Goal: Information Seeking & Learning: Understand process/instructions

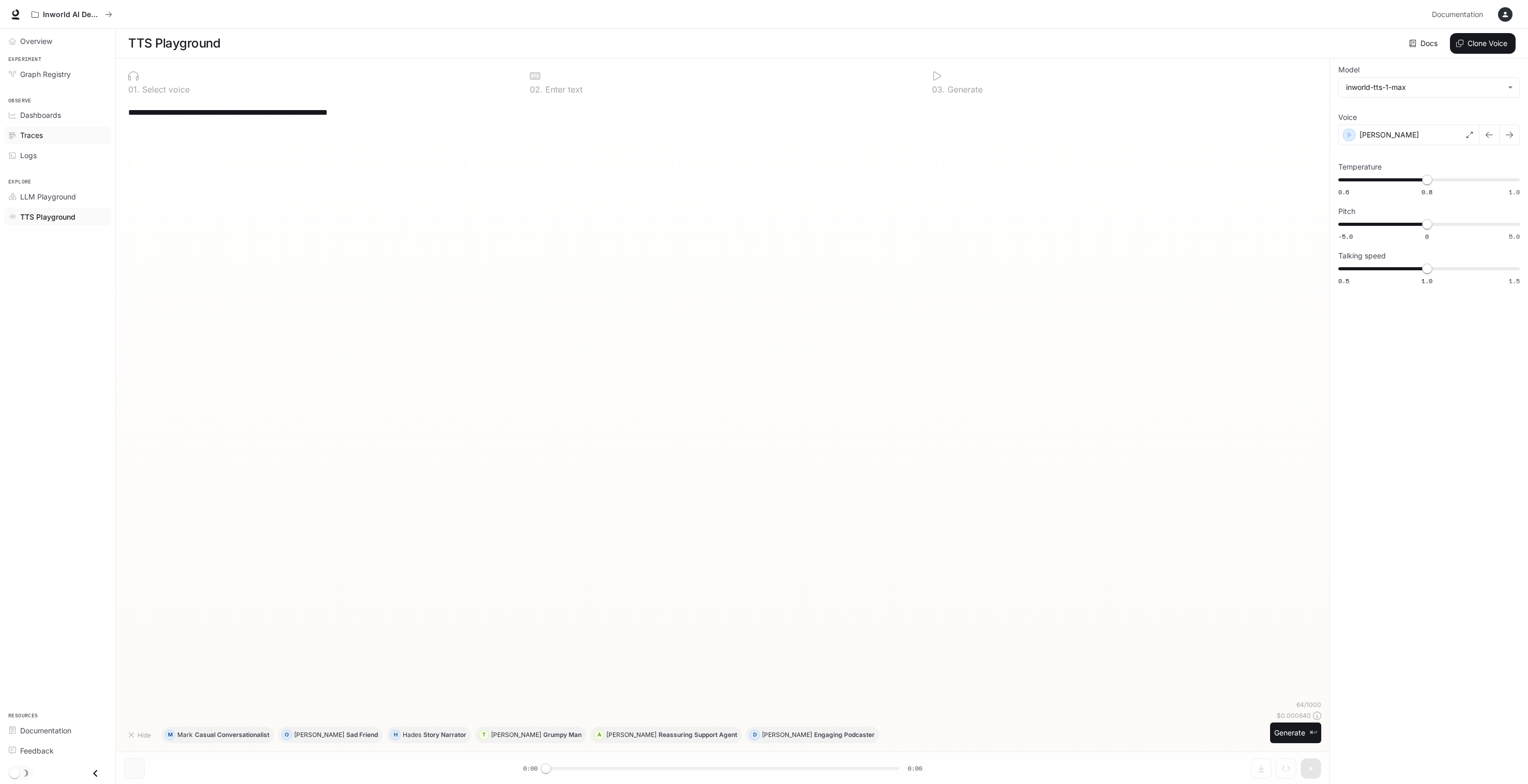
click at [29, 137] on span "Traces" at bounding box center [31, 135] width 23 height 10
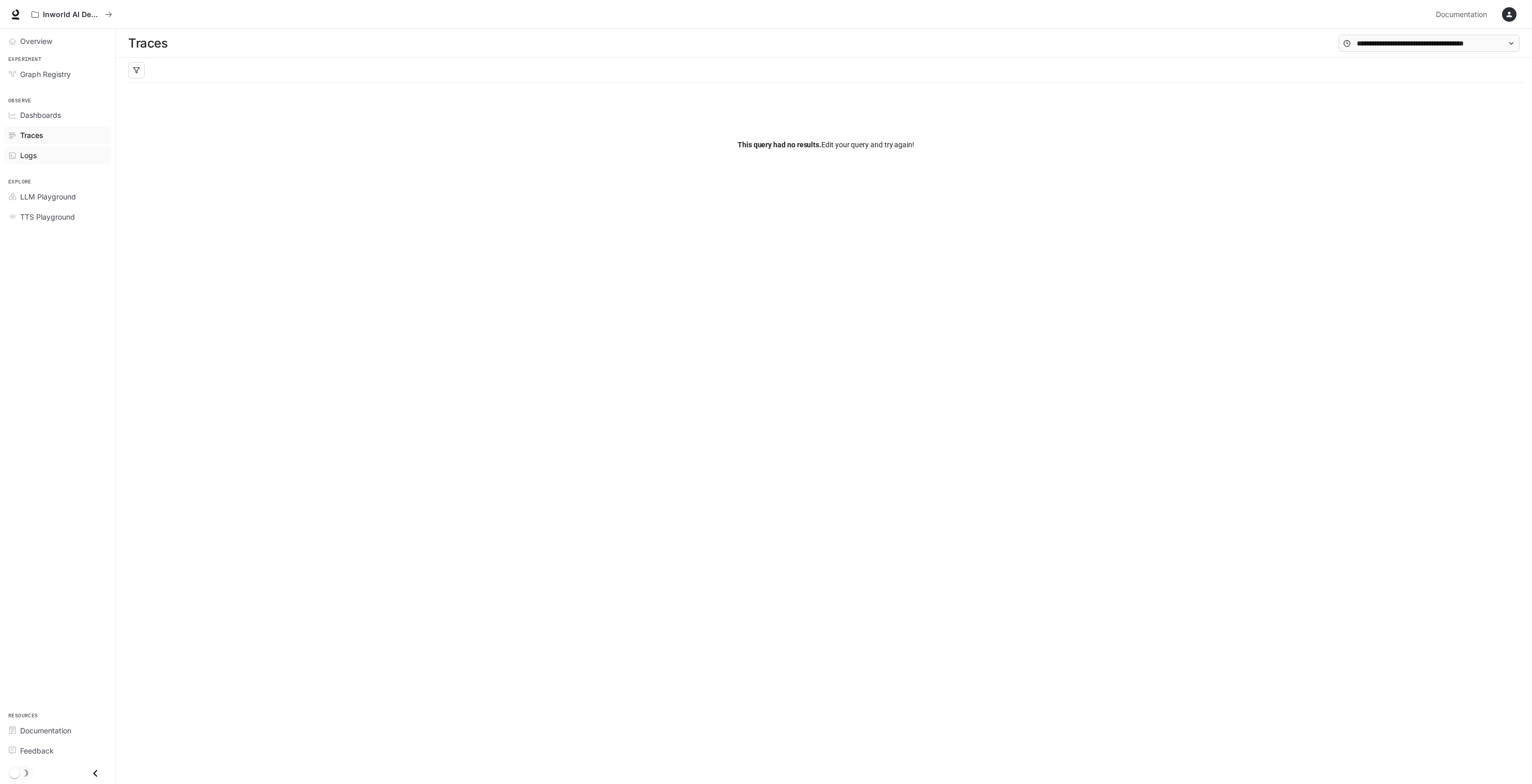
click at [31, 155] on span "Logs" at bounding box center [28, 155] width 17 height 10
click at [29, 75] on span "Graph Registry" at bounding box center [45, 74] width 51 height 10
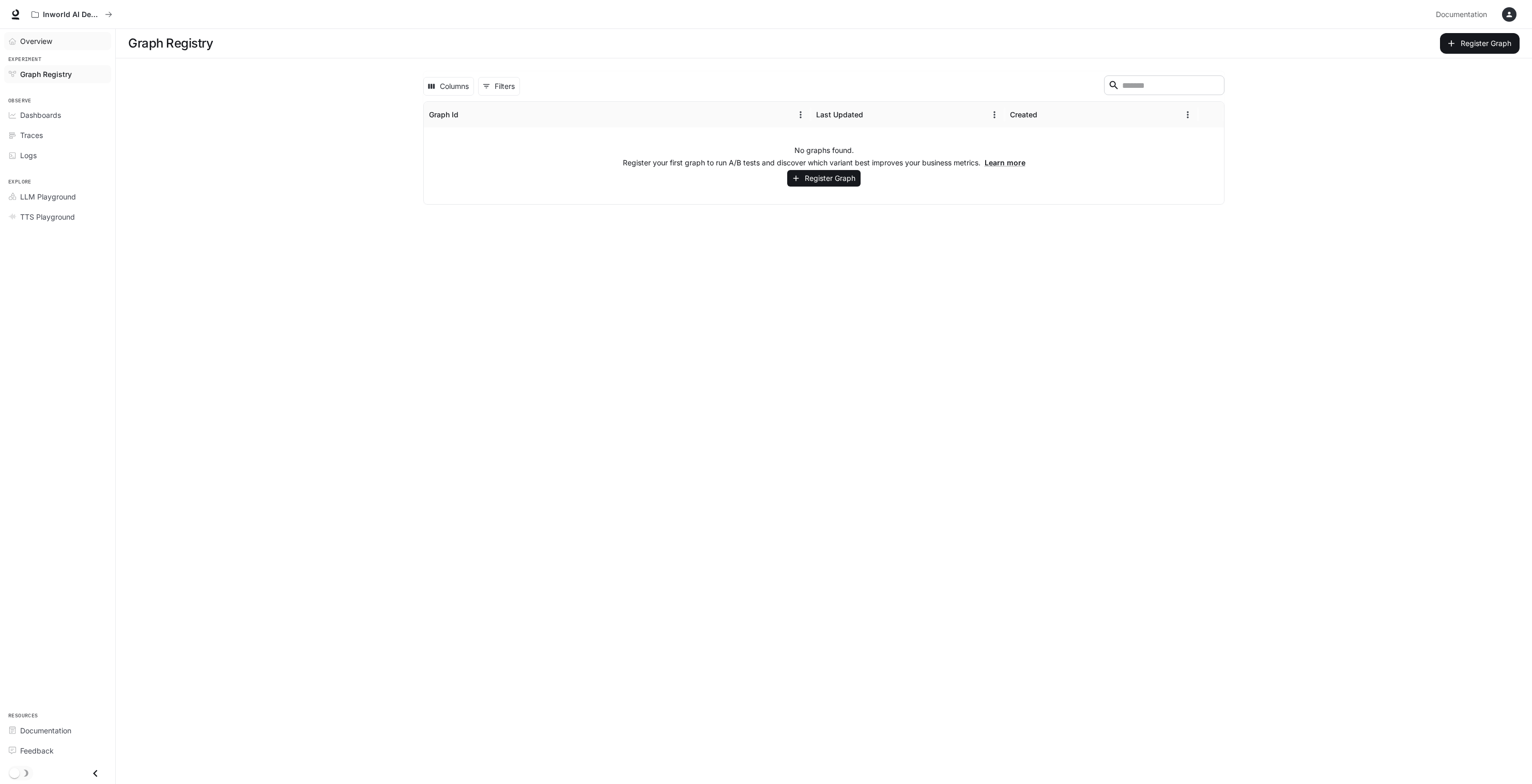
click at [24, 45] on span "Overview" at bounding box center [36, 41] width 32 height 10
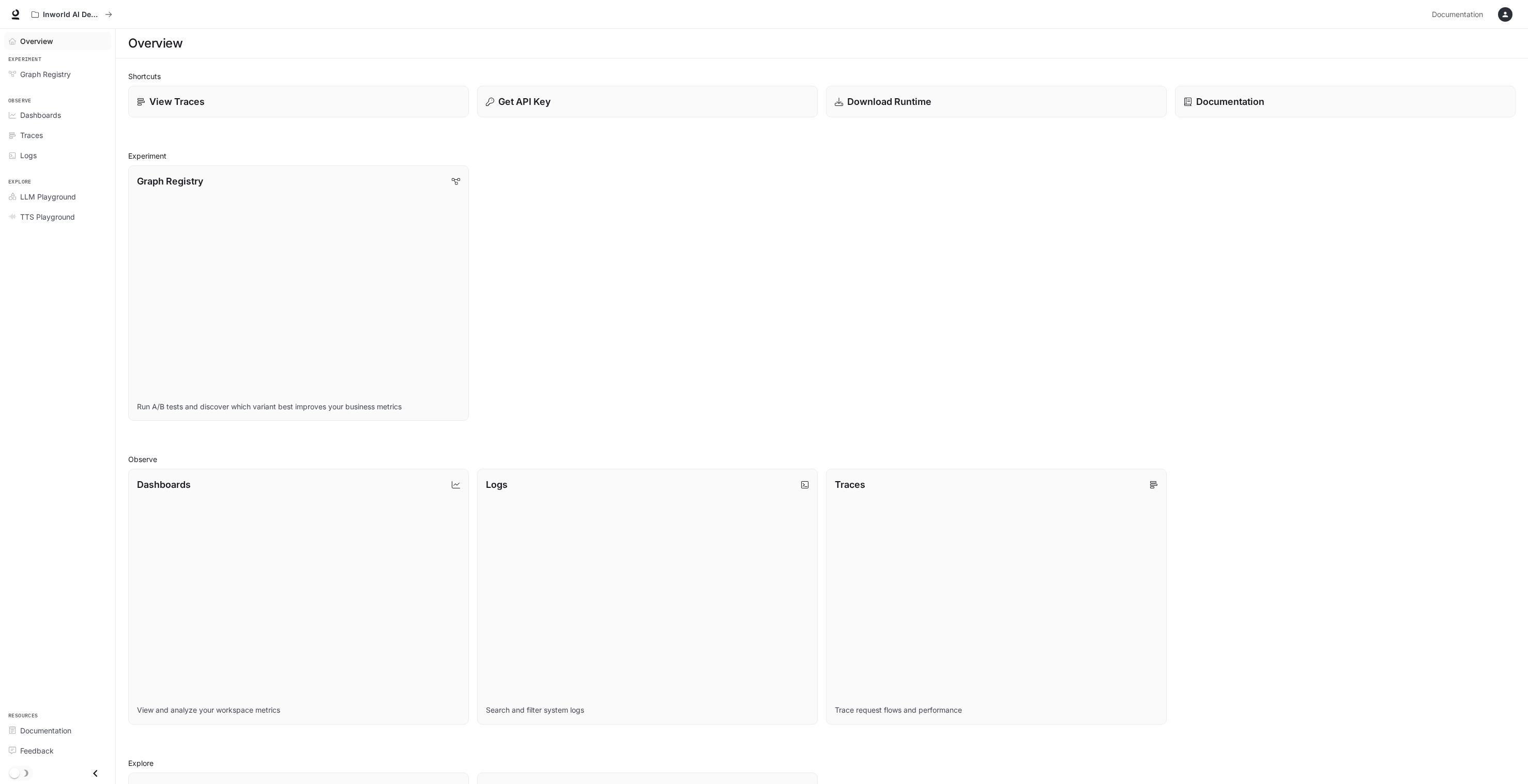
click at [15, 13] on icon at bounding box center [16, 15] width 10 height 10
click at [35, 11] on icon "All workspaces" at bounding box center [35, 14] width 7 height 7
click at [46, 733] on span "Documentation" at bounding box center [45, 730] width 51 height 10
click at [540, 106] on p "Get API Key" at bounding box center [523, 102] width 52 height 14
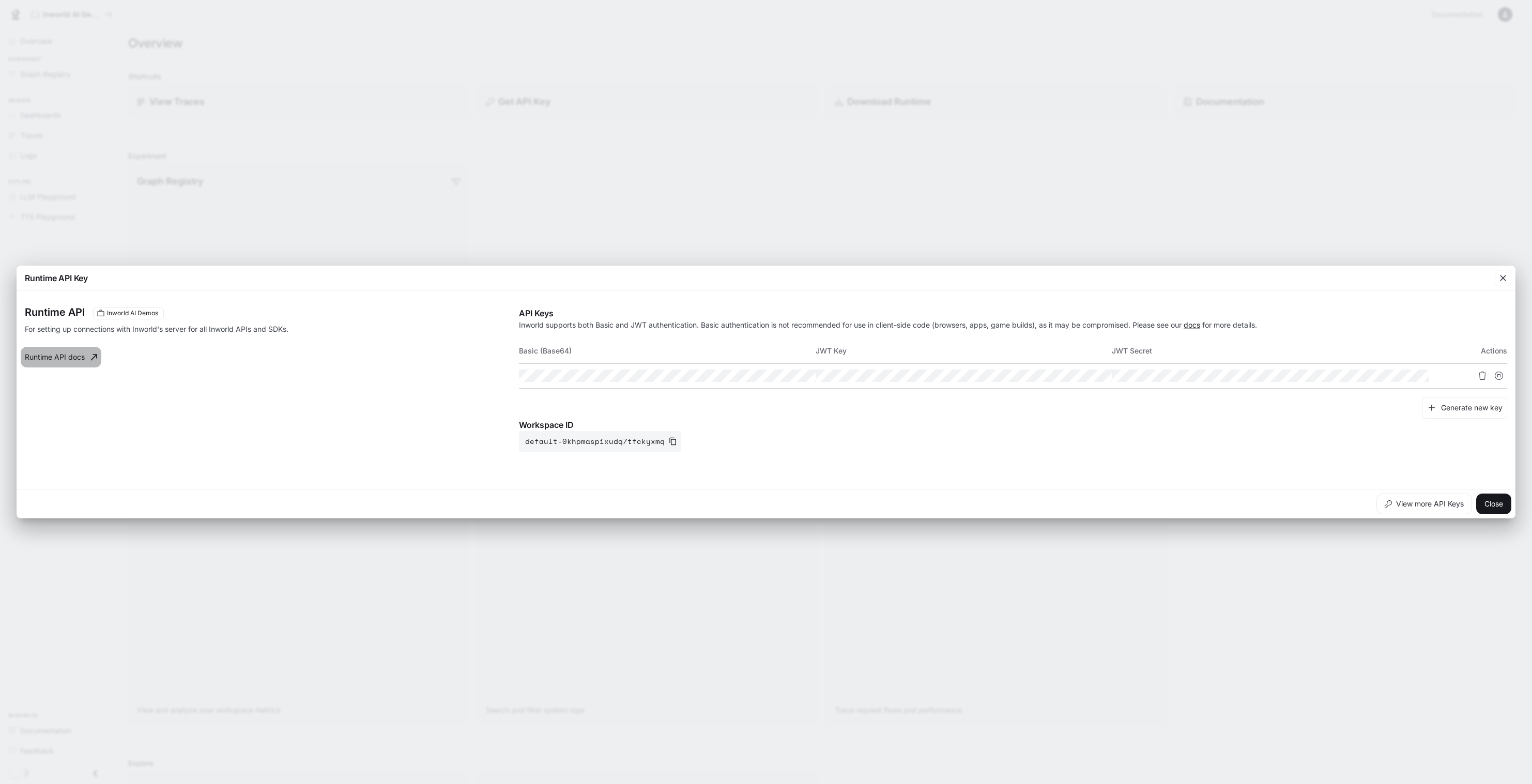
click at [72, 360] on link "Runtime API docs" at bounding box center [61, 357] width 81 height 21
click at [1501, 274] on icon "button" at bounding box center [1503, 278] width 10 height 10
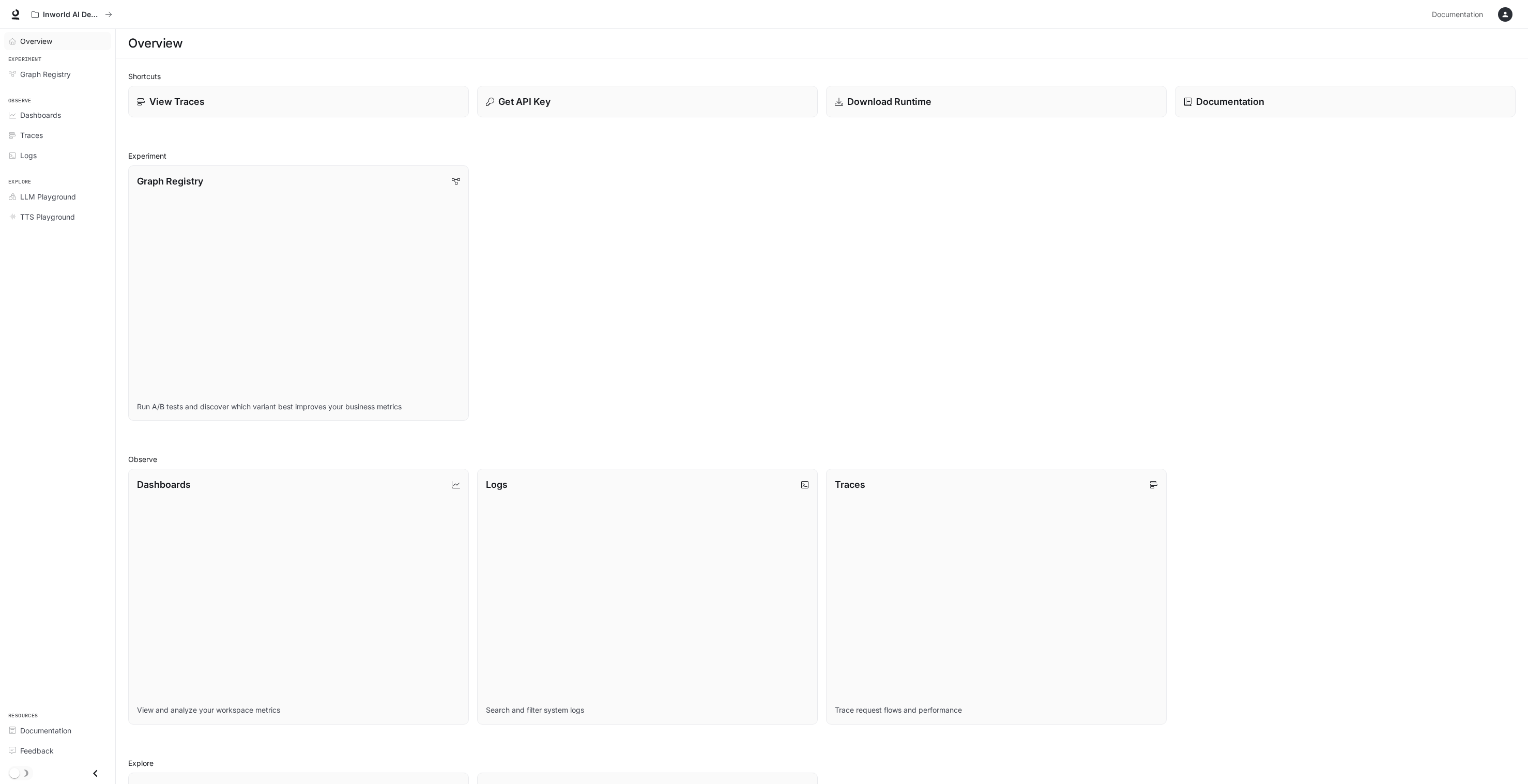
click at [37, 43] on span "Overview" at bounding box center [36, 41] width 32 height 10
click at [1503, 10] on div "button" at bounding box center [1505, 14] width 15 height 15
click at [1455, 12] on div at bounding box center [766, 392] width 1532 height 784
click at [1449, 13] on span "Documentation" at bounding box center [1457, 14] width 51 height 13
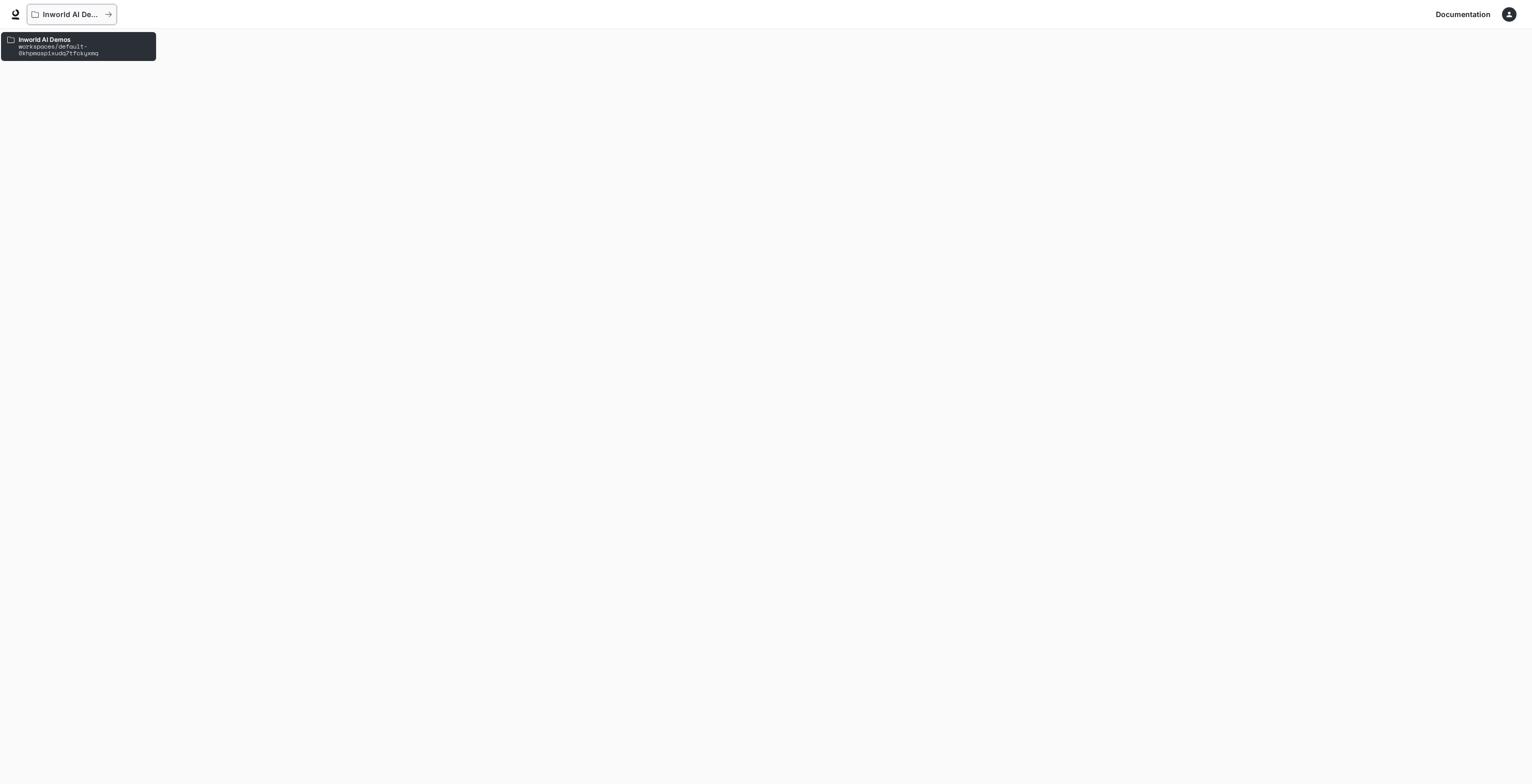
click at [35, 18] on button "Inworld AI Demos" at bounding box center [71, 15] width 90 height 21
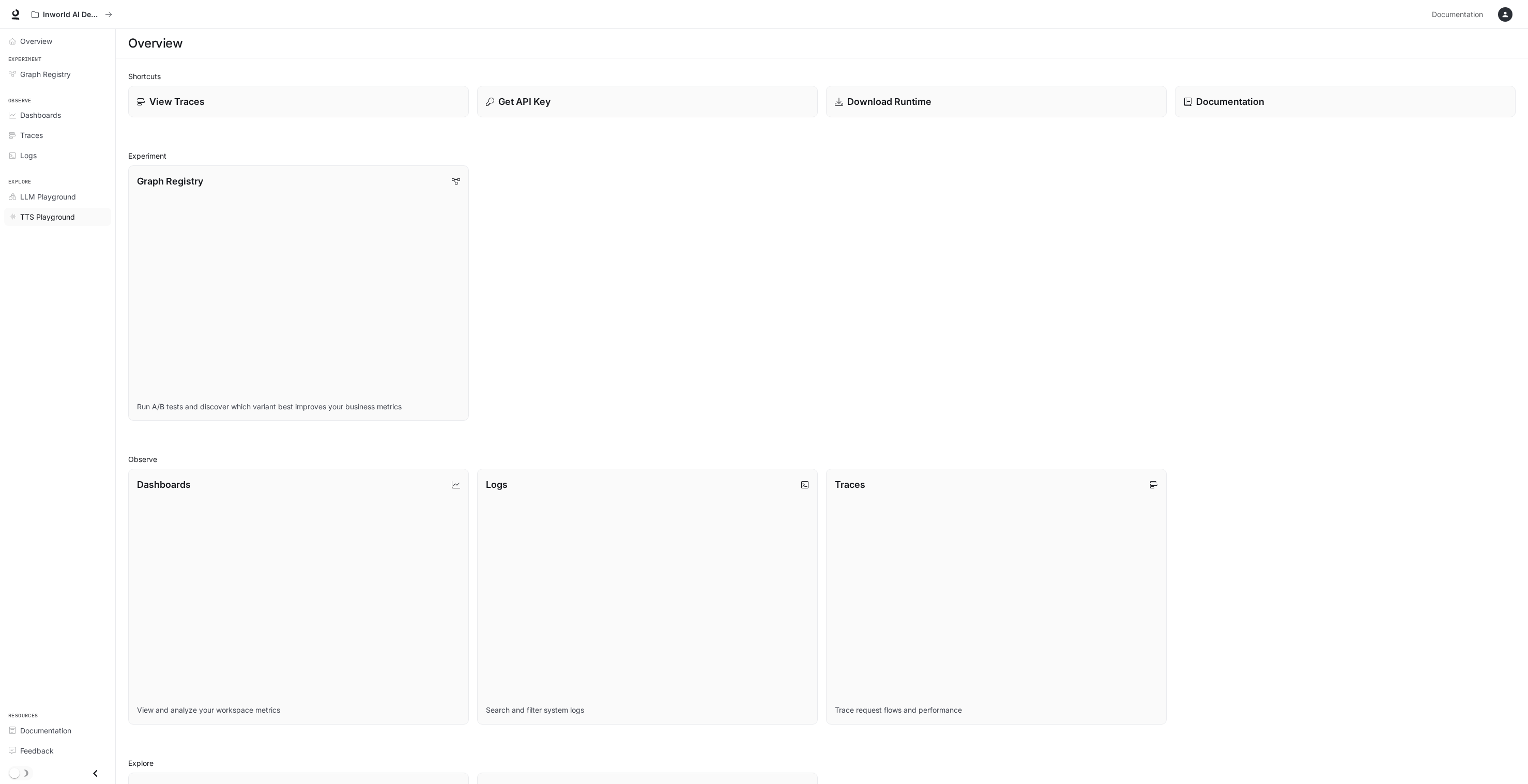
click at [50, 215] on span "TTS Playground" at bounding box center [47, 217] width 55 height 10
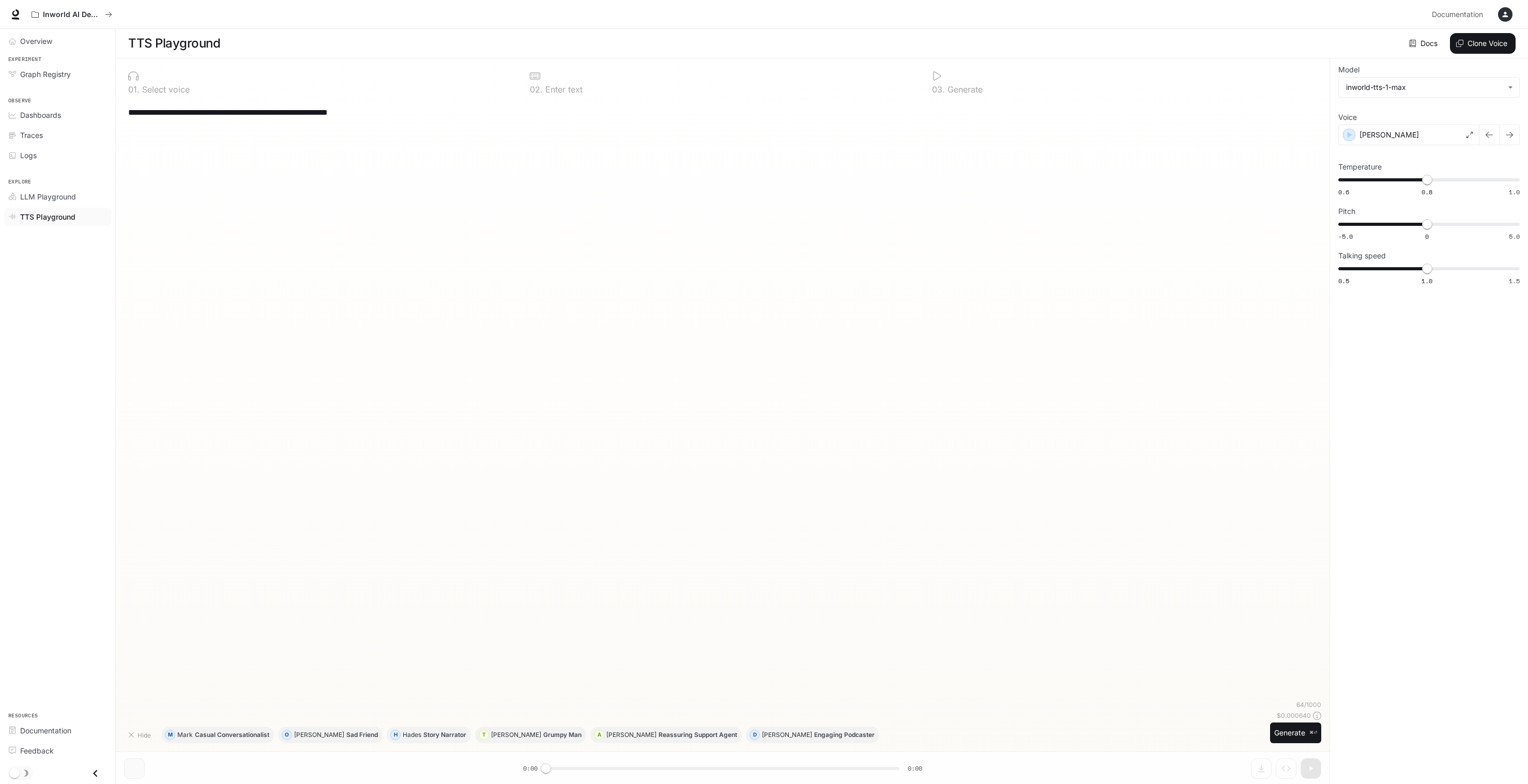
click at [1507, 11] on icon "button" at bounding box center [1504, 14] width 8 height 8
click at [1385, 82] on span "Billing" at bounding box center [1440, 87] width 133 height 10
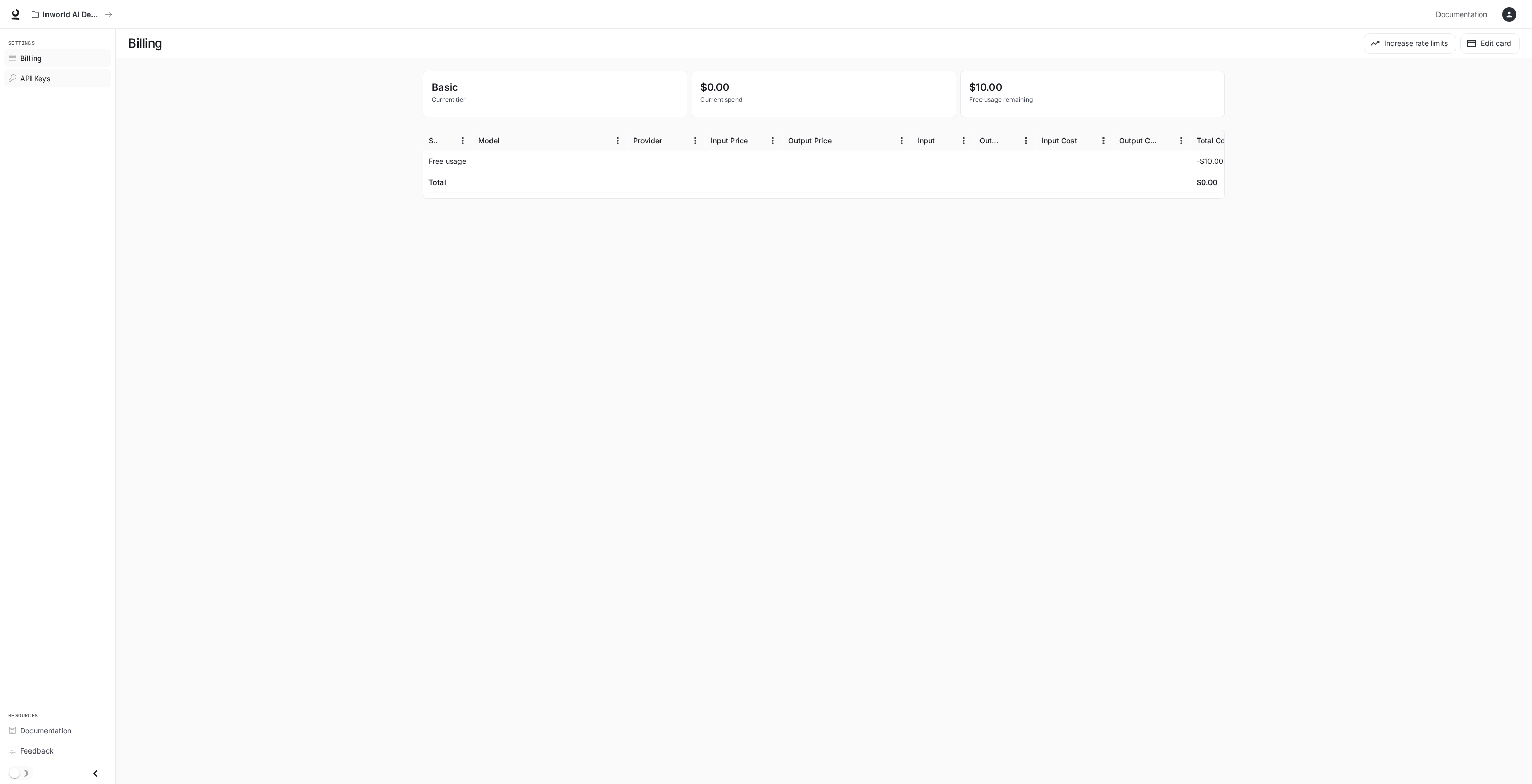
click at [40, 74] on span "API Keys" at bounding box center [35, 78] width 30 height 10
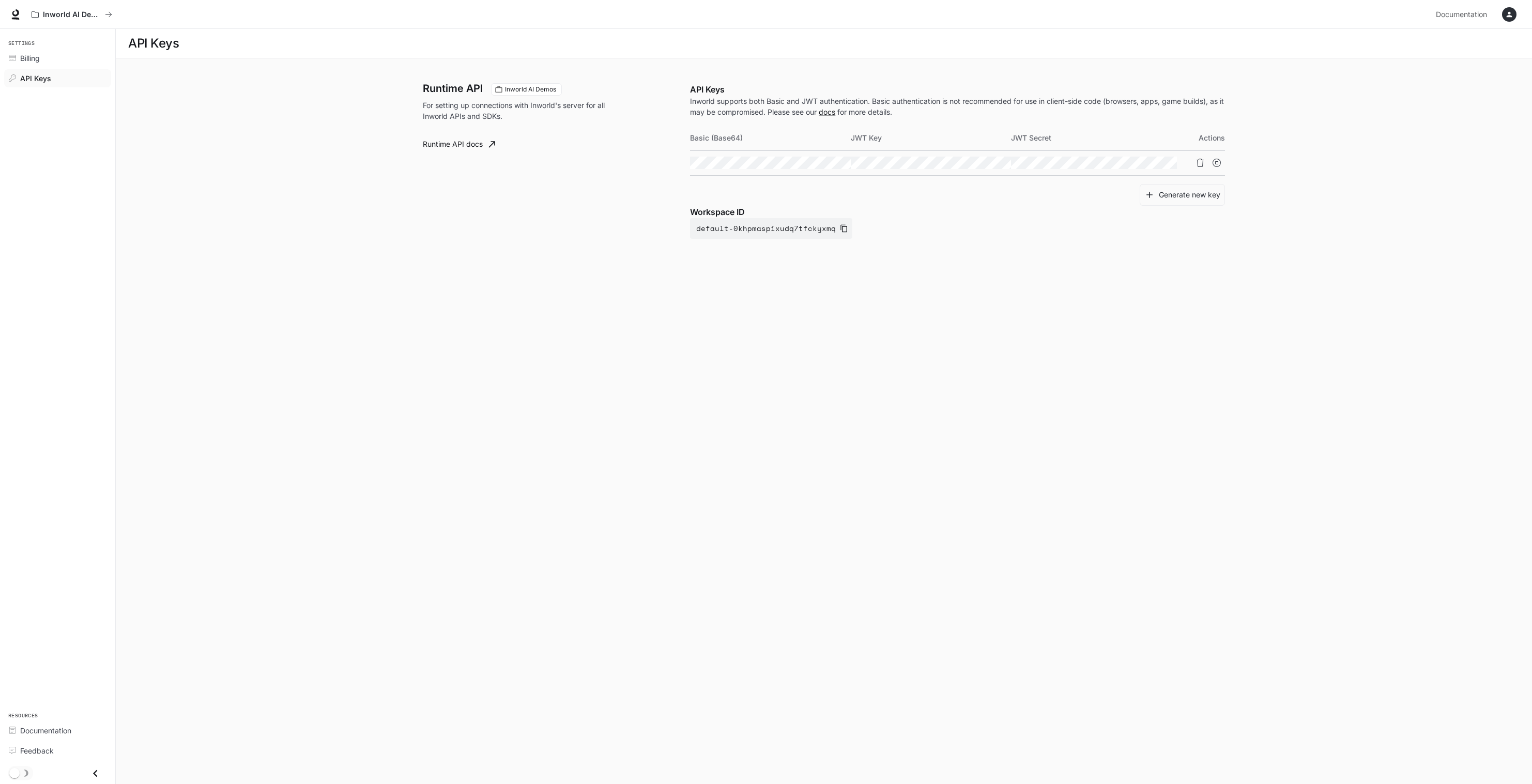
click at [14, 13] on icon at bounding box center [16, 15] width 10 height 10
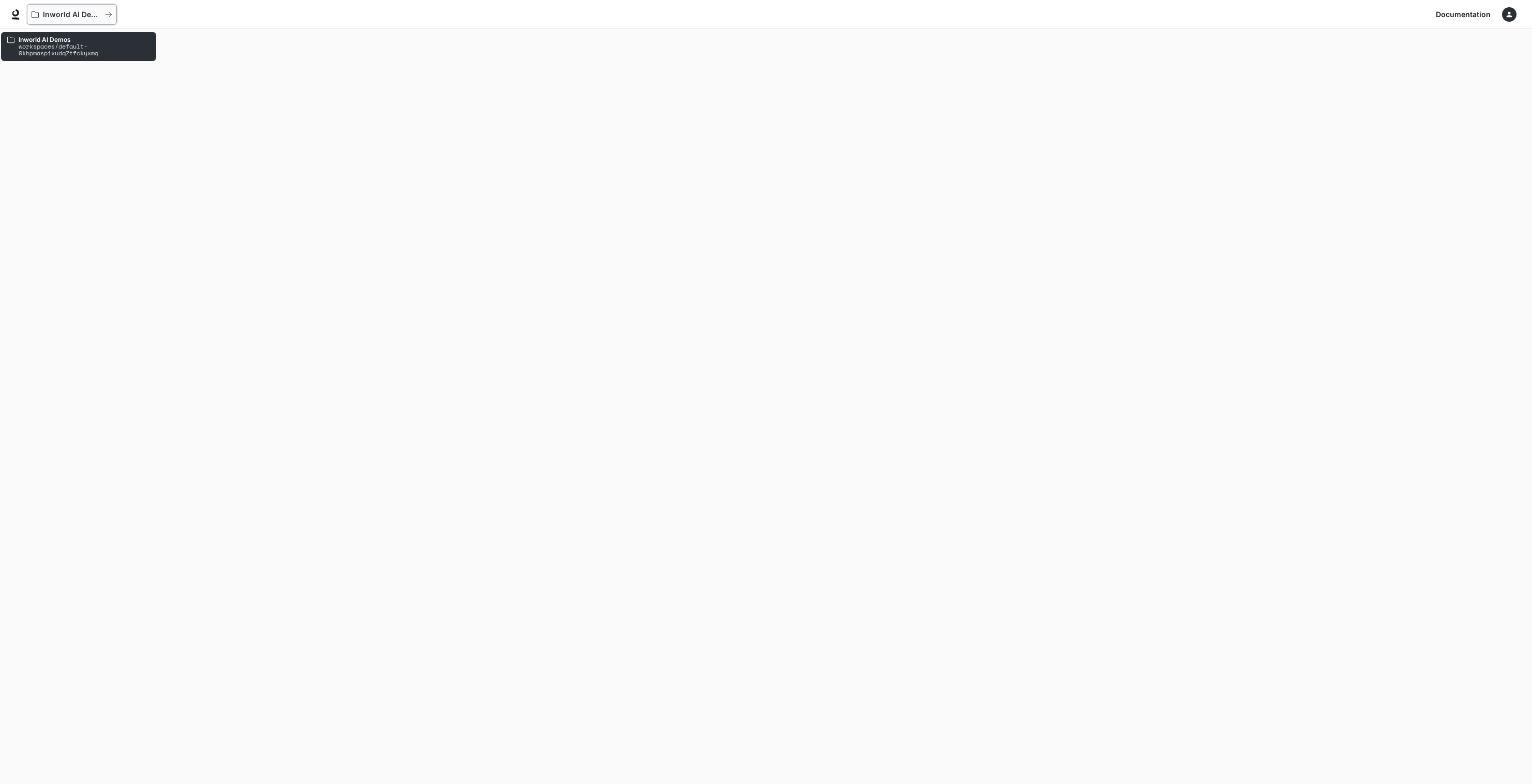
click at [45, 16] on p "Inworld AI Demos" at bounding box center [71, 15] width 58 height 9
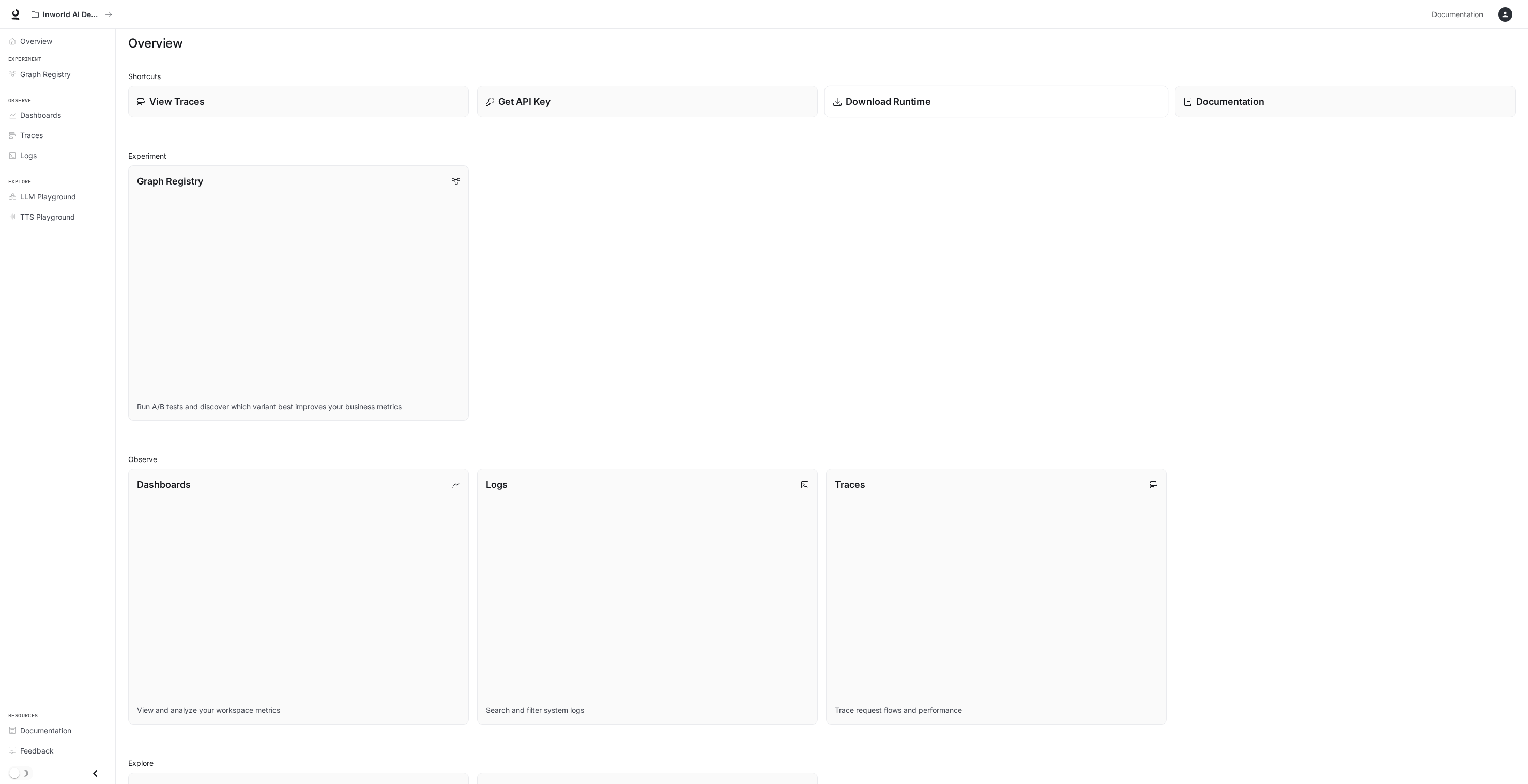
click at [894, 102] on p "Download Runtime" at bounding box center [888, 102] width 85 height 14
click at [1510, 12] on div "button" at bounding box center [1505, 14] width 15 height 15
click at [15, 774] on div at bounding box center [766, 392] width 1532 height 784
click at [29, 749] on span "Feedback" at bounding box center [37, 750] width 34 height 10
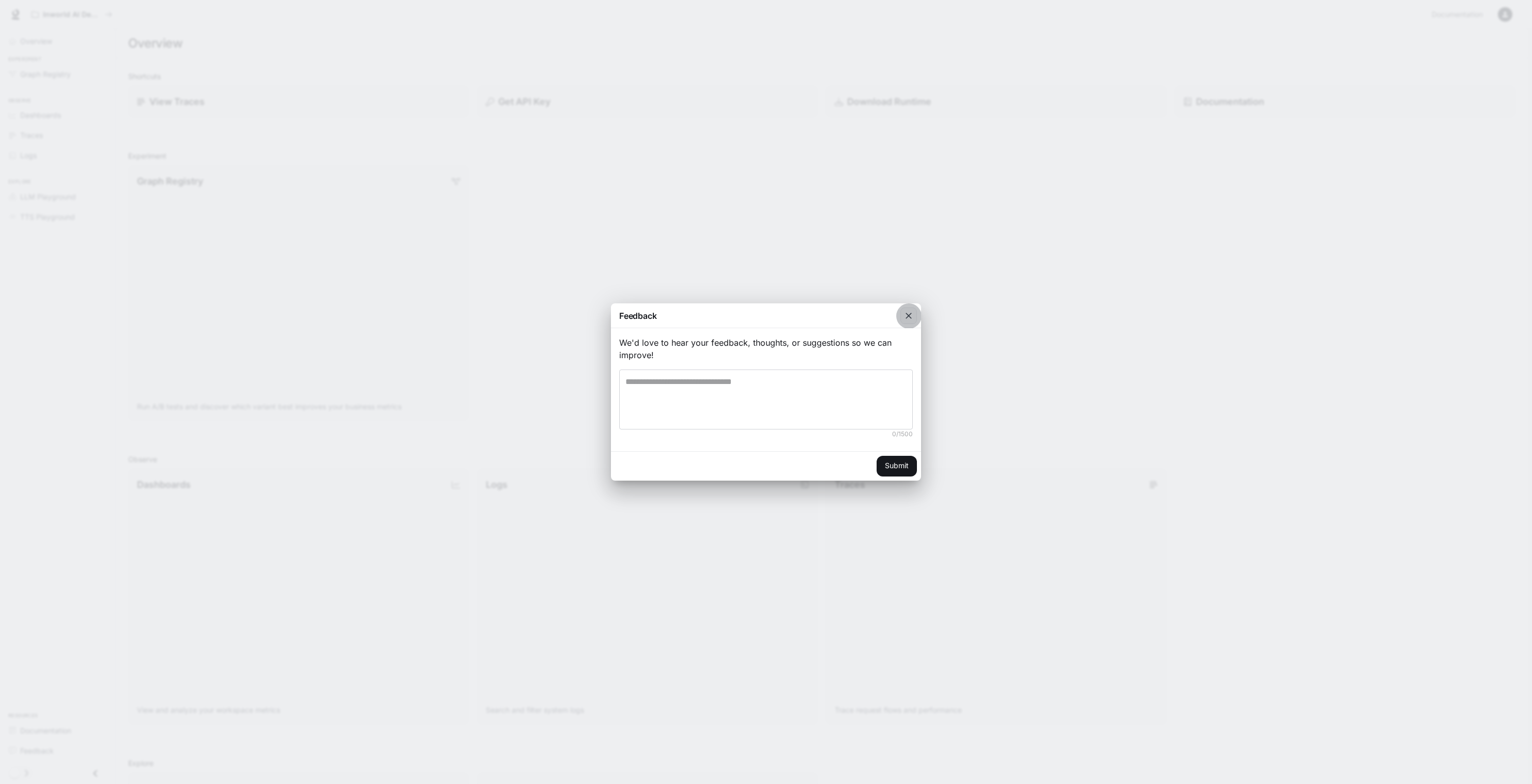
click at [905, 313] on icon "button" at bounding box center [909, 315] width 10 height 10
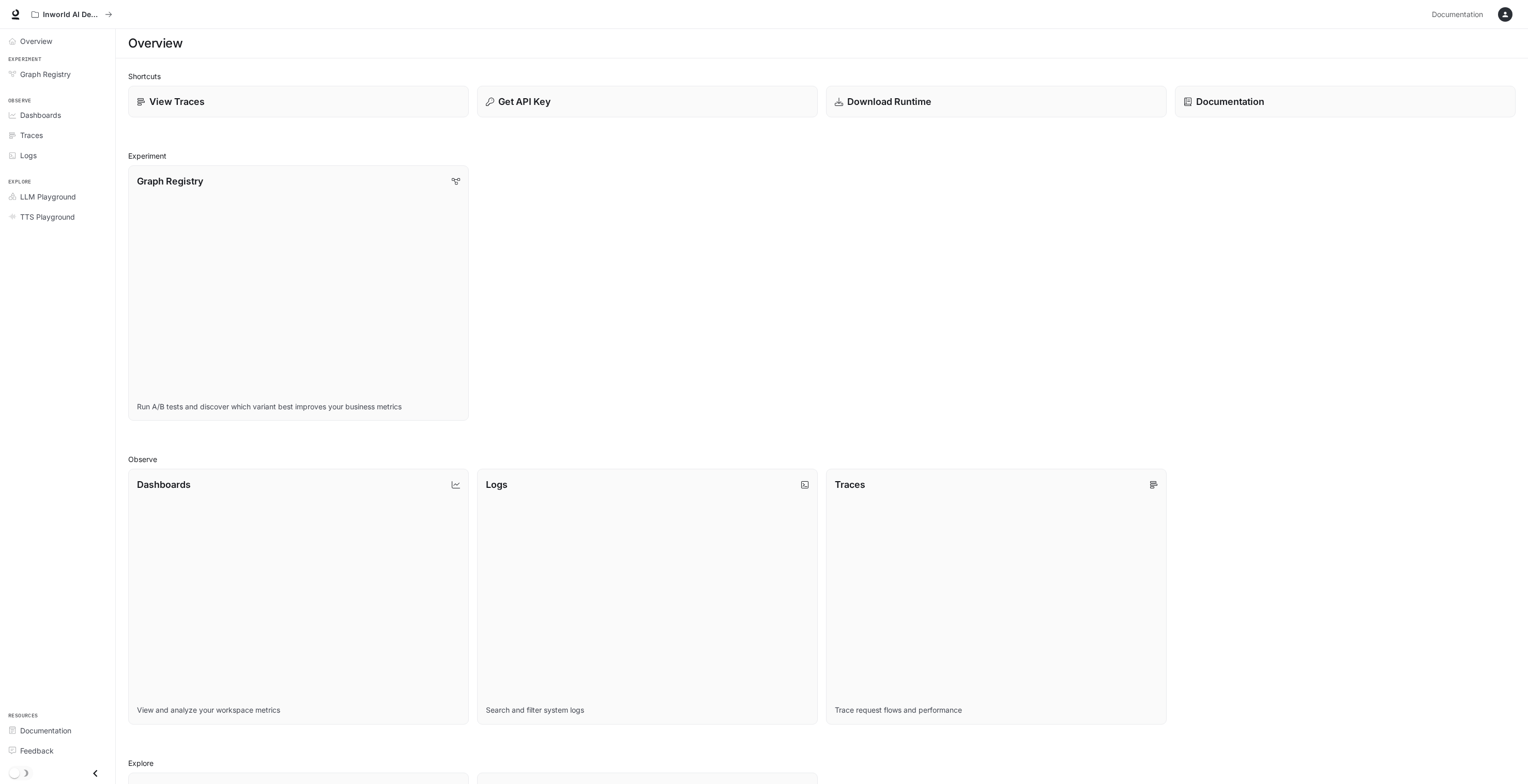
click at [16, 13] on icon at bounding box center [16, 15] width 10 height 10
click at [1241, 105] on p "Documentation" at bounding box center [1229, 102] width 69 height 14
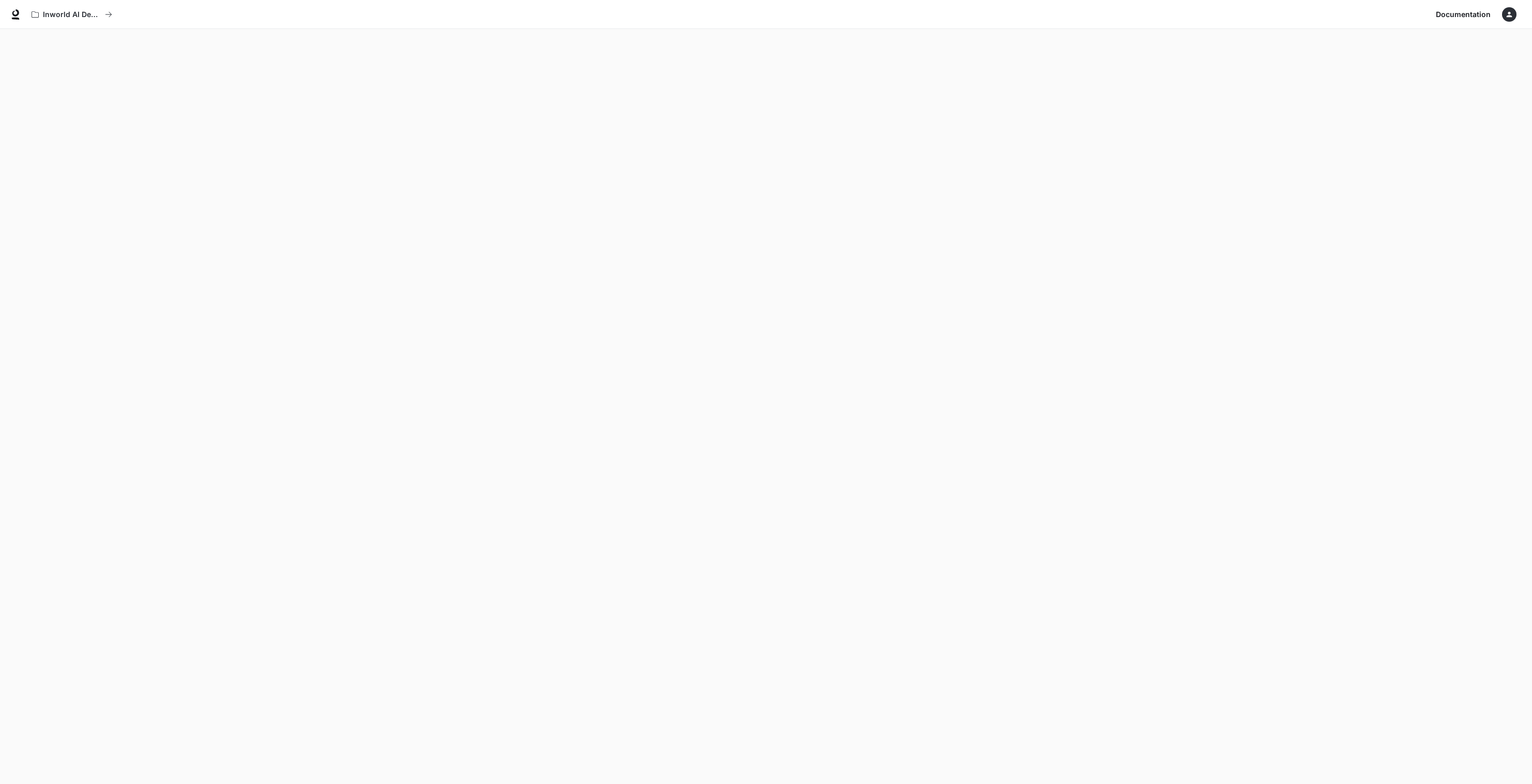
click at [13, 10] on icon at bounding box center [16, 15] width 10 height 10
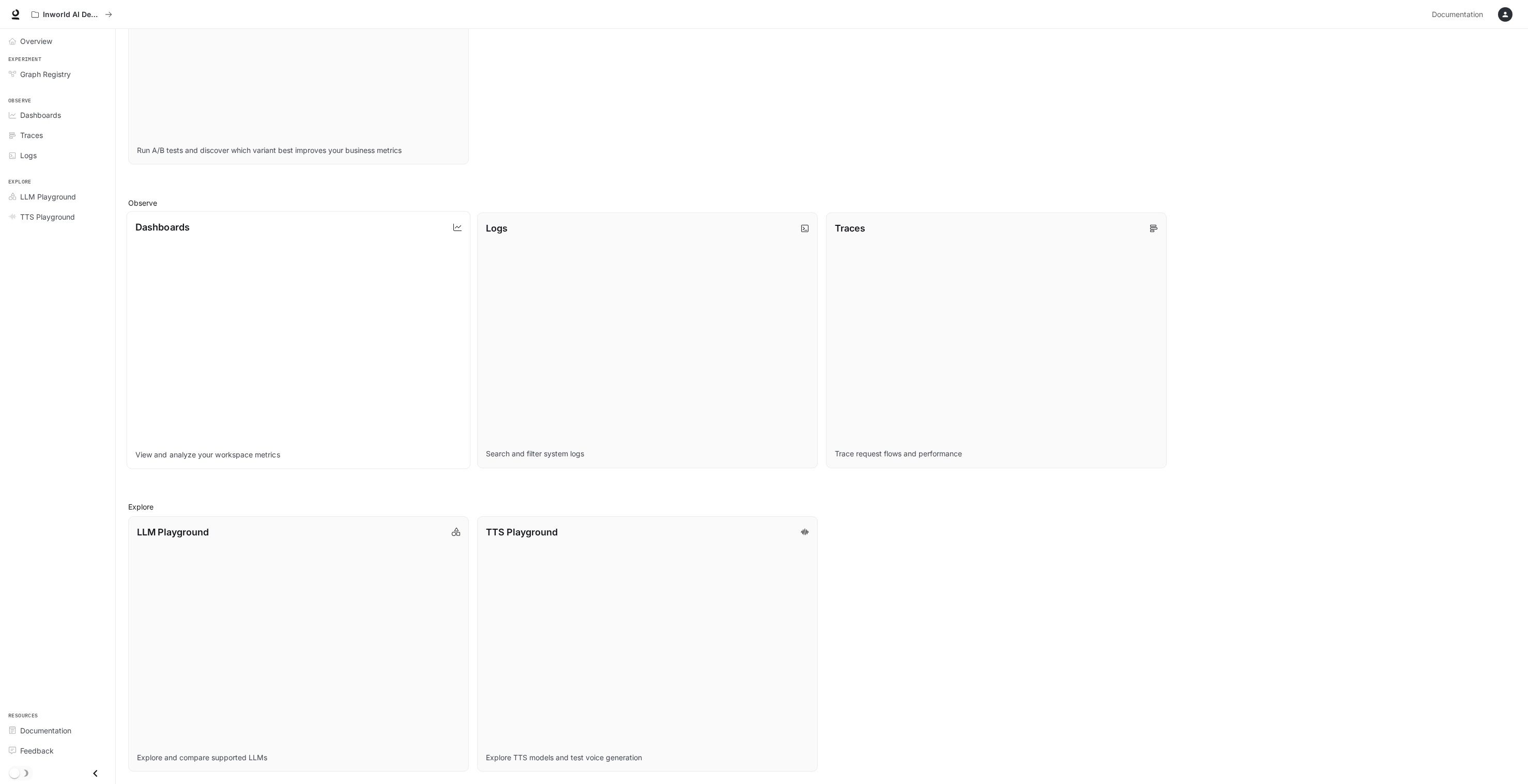
scroll to position [256, 0]
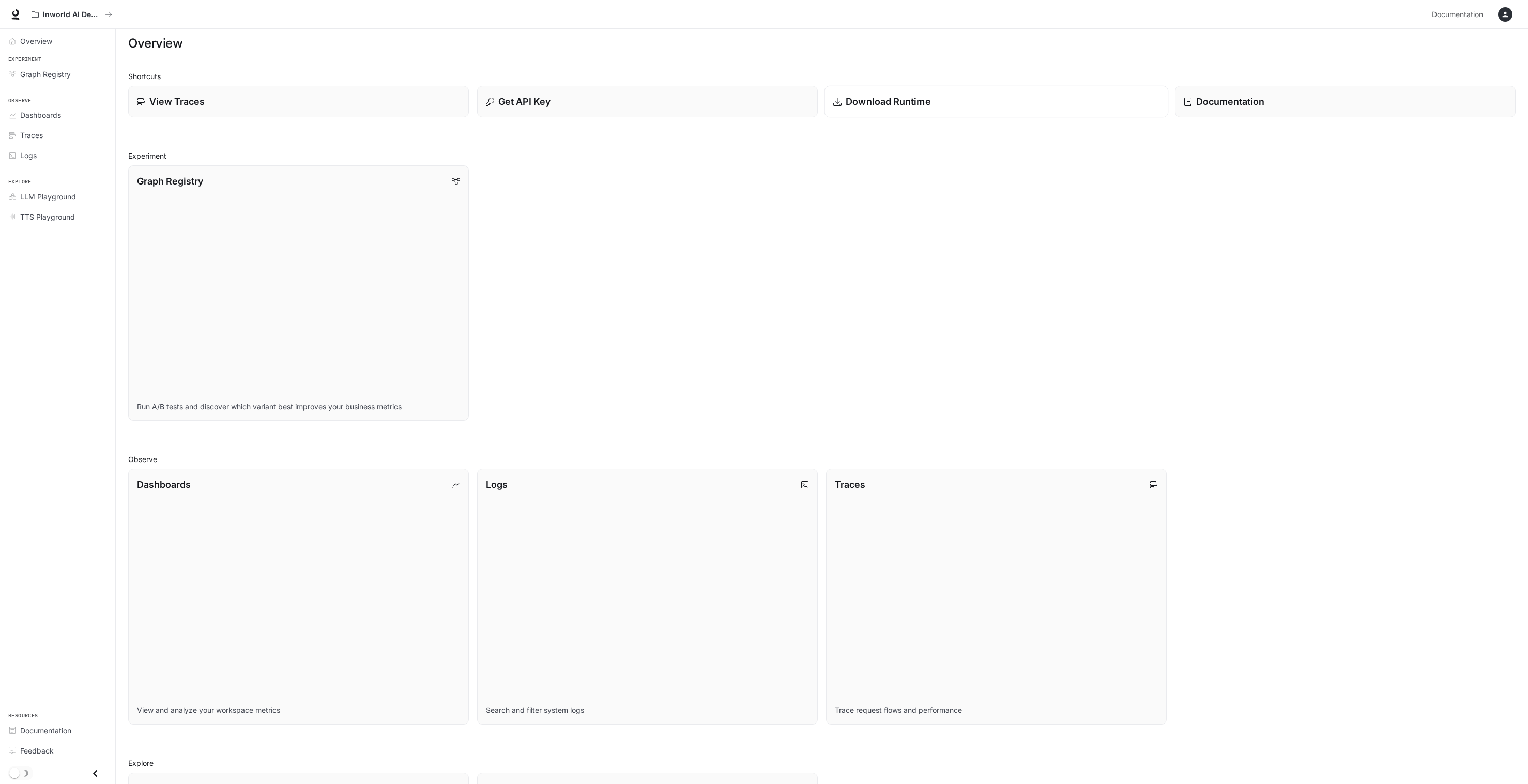
click at [882, 101] on p "Download Runtime" at bounding box center [888, 102] width 85 height 14
